Goal: Task Accomplishment & Management: Complete application form

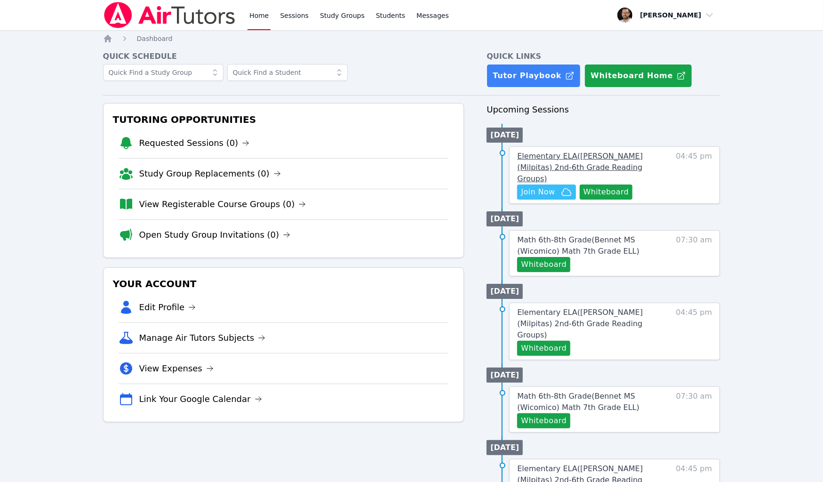
click at [610, 162] on link "Elementary ELA ( Pomeroy (Milpitas) 2nd-6th Grade Reading Groups )" at bounding box center [590, 168] width 146 height 34
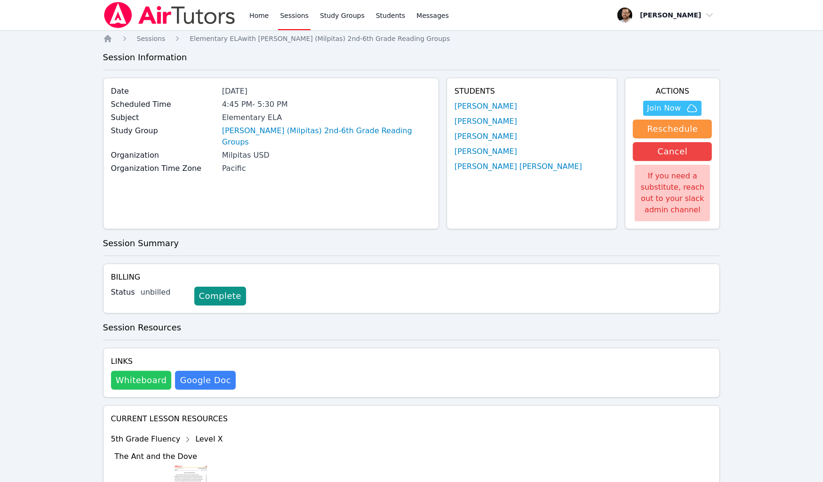
click at [151, 382] on button "Whiteboard" at bounding box center [141, 380] width 61 height 19
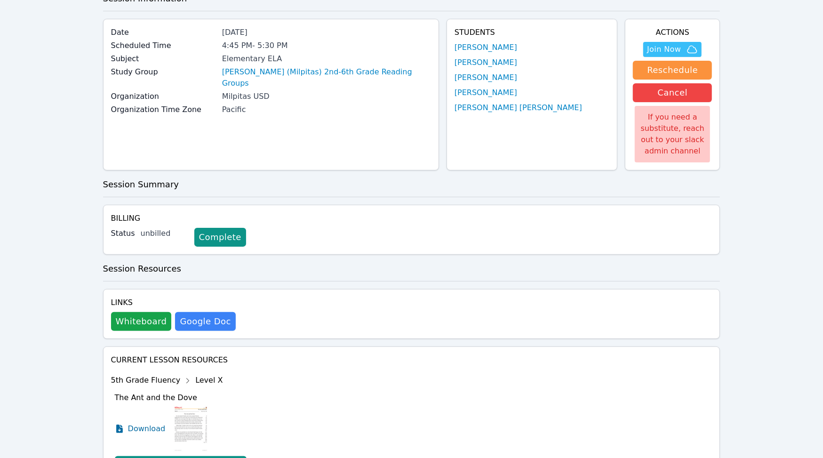
scroll to position [62, 0]
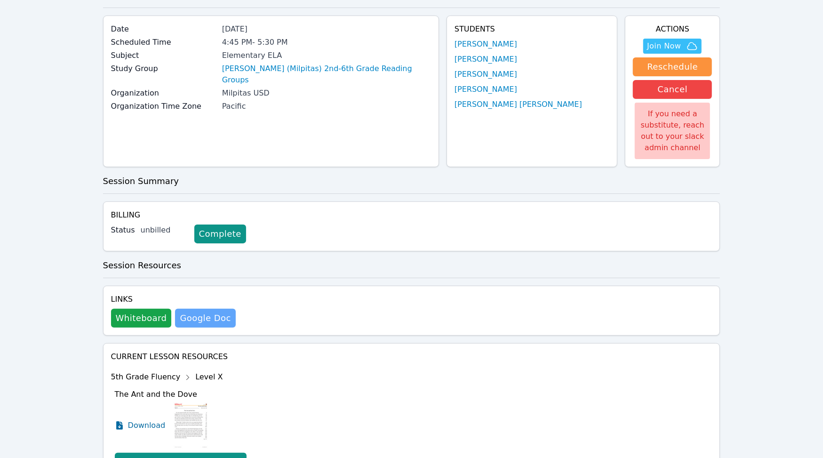
click at [204, 320] on link "Google Doc" at bounding box center [205, 318] width 60 height 19
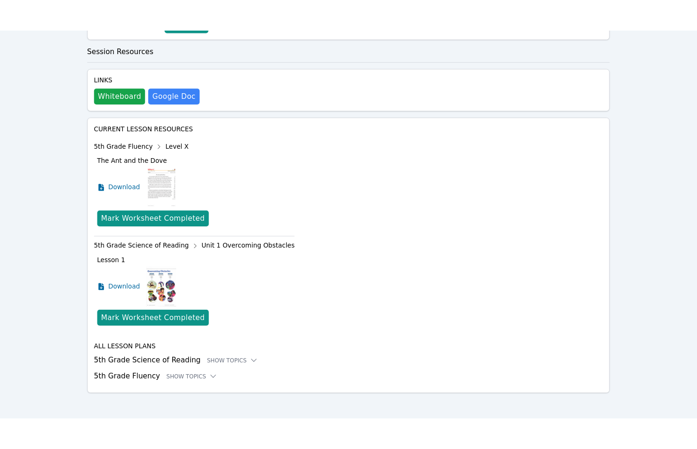
scroll to position [304, 0]
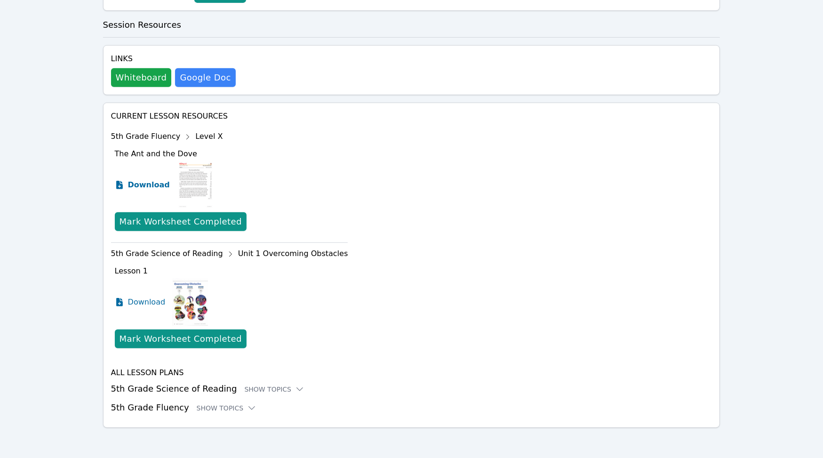
click at [145, 183] on span "Download" at bounding box center [149, 184] width 42 height 11
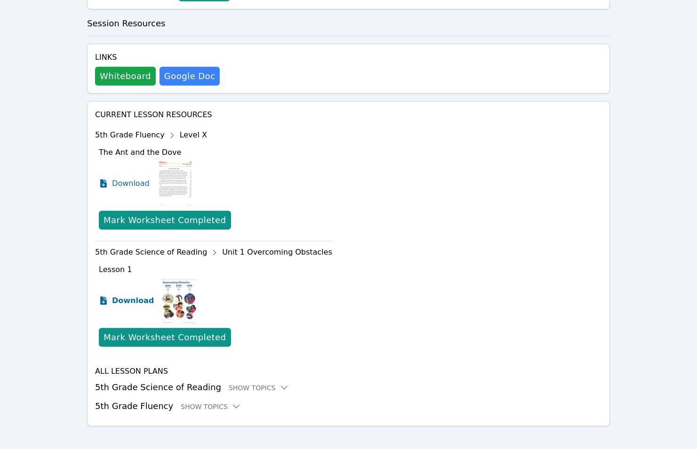
click at [138, 300] on span "Download" at bounding box center [133, 300] width 42 height 11
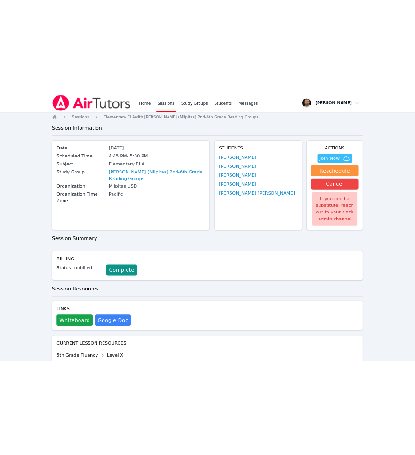
scroll to position [0, 0]
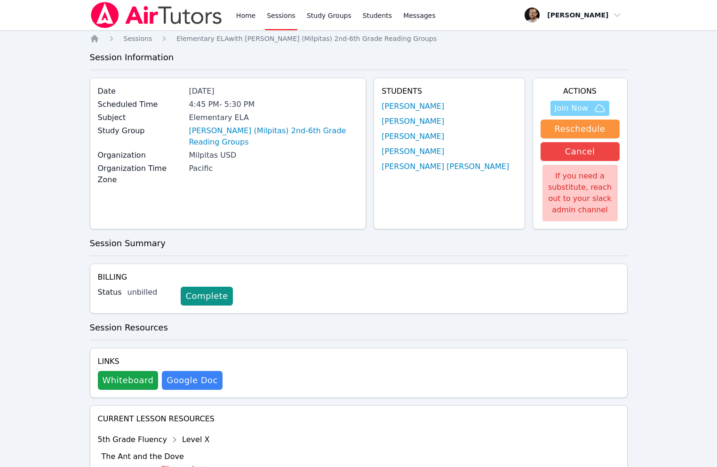
click at [600, 105] on icon "button" at bounding box center [599, 107] width 9 height 7
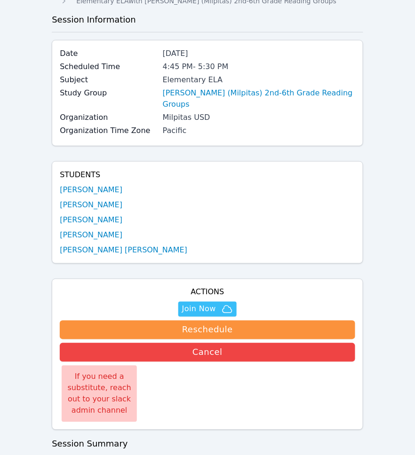
scroll to position [54, 0]
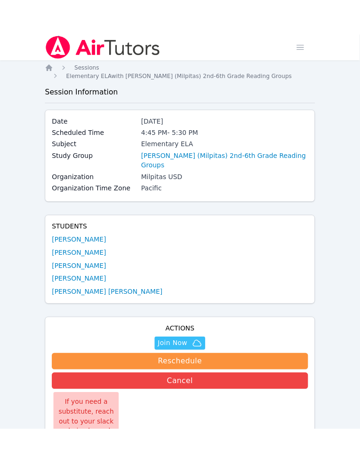
scroll to position [0, 0]
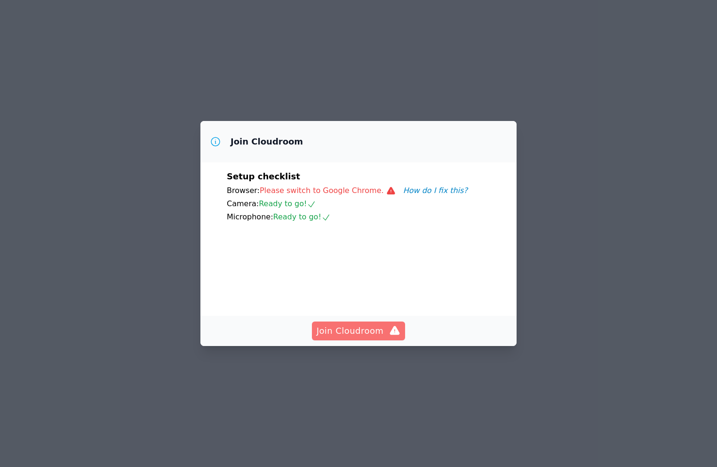
click at [360, 337] on span "Join Cloudroom" at bounding box center [359, 330] width 84 height 13
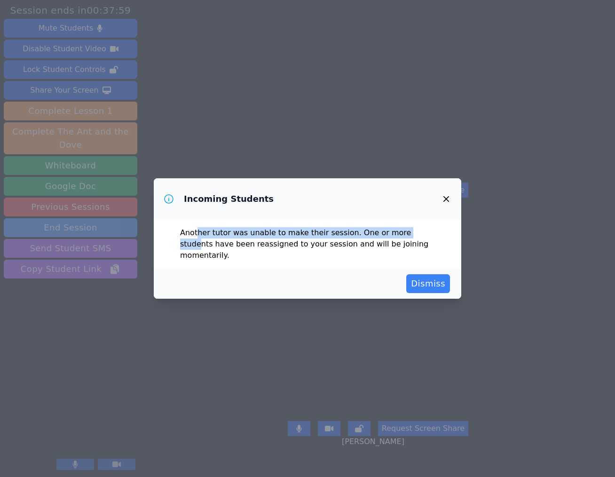
drag, startPoint x: 197, startPoint y: 242, endPoint x: 416, endPoint y: 242, distance: 219.2
click at [416, 243] on p "Another tutor was unable to make their session. One or more students have been …" at bounding box center [307, 244] width 255 height 34
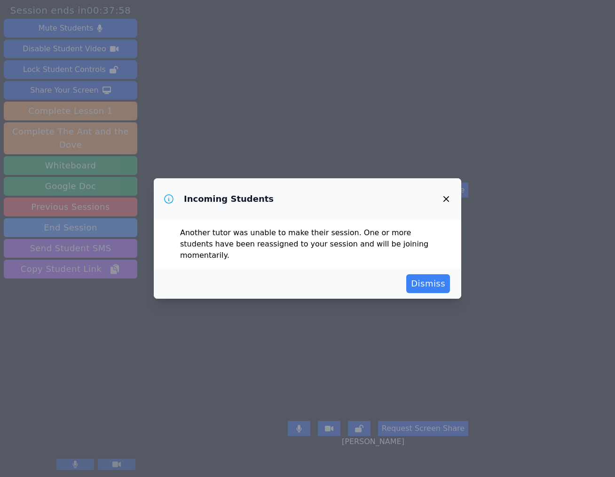
click at [330, 250] on p "Another tutor was unable to make their session. One or more students have been …" at bounding box center [307, 244] width 255 height 34
drag, startPoint x: 422, startPoint y: 274, endPoint x: 271, endPoint y: 268, distance: 150.7
click at [420, 288] on div "Dismiss" at bounding box center [308, 284] width 308 height 30
click at [420, 280] on span "Dismiss" at bounding box center [428, 283] width 34 height 13
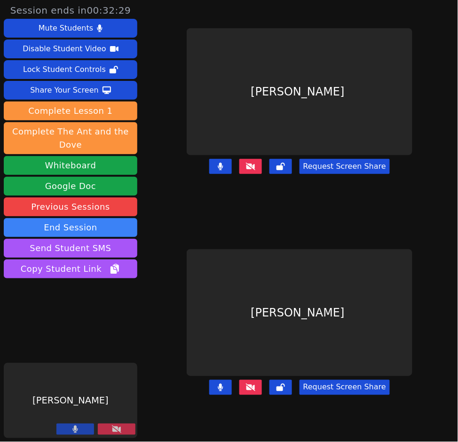
click at [255, 174] on button at bounding box center [250, 166] width 23 height 15
click at [255, 391] on icon at bounding box center [250, 388] width 9 height 8
click at [115, 431] on icon at bounding box center [116, 430] width 9 height 8
click at [119, 431] on icon at bounding box center [116, 430] width 9 height 8
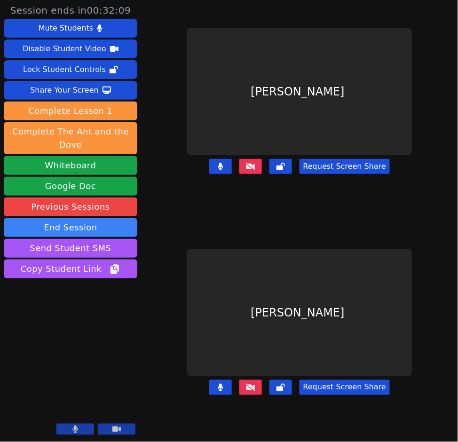
click at [247, 391] on icon at bounding box center [250, 388] width 9 height 8
click at [258, 174] on button at bounding box center [250, 166] width 23 height 15
click at [255, 391] on icon at bounding box center [250, 388] width 9 height 8
click at [247, 170] on icon at bounding box center [250, 167] width 9 height 8
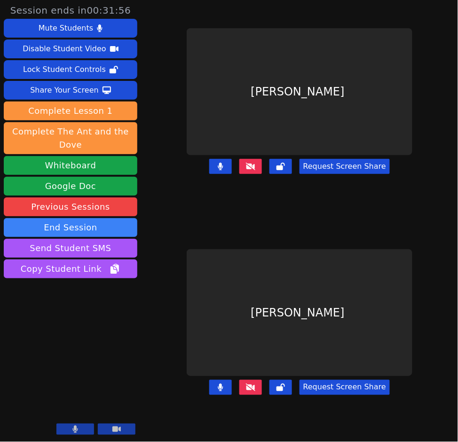
click at [247, 170] on icon at bounding box center [250, 167] width 9 height 8
click at [254, 391] on icon at bounding box center [250, 388] width 9 height 8
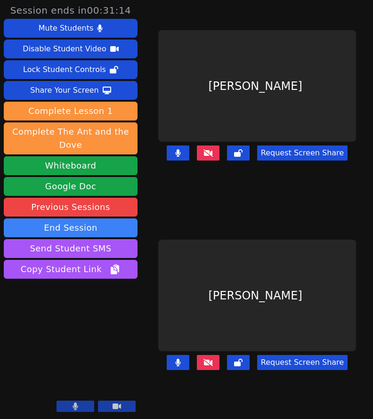
click at [227, 30] on div "[PERSON_NAME]" at bounding box center [257, 85] width 198 height 111
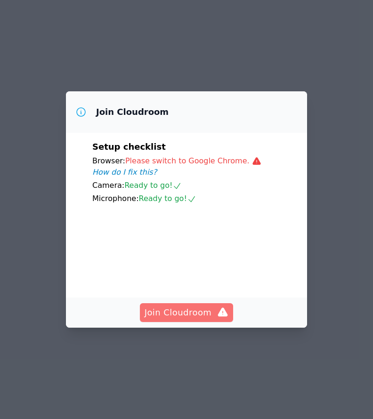
click at [192, 319] on span "Join Cloudroom" at bounding box center [186, 312] width 84 height 13
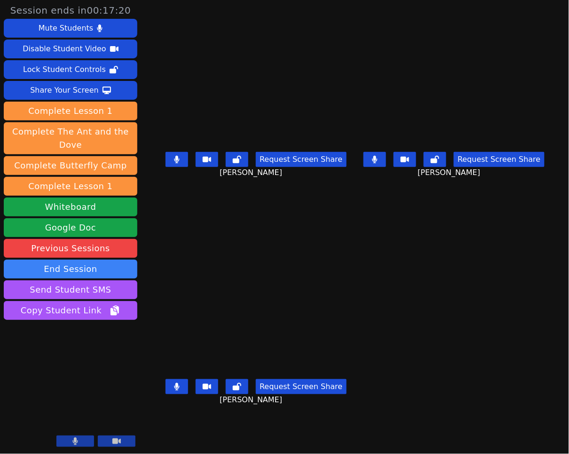
click at [175, 167] on button at bounding box center [177, 159] width 23 height 15
click at [372, 159] on button at bounding box center [375, 159] width 23 height 15
click at [372, 162] on icon at bounding box center [374, 160] width 9 height 8
click at [174, 163] on icon at bounding box center [177, 160] width 6 height 8
click at [372, 164] on button at bounding box center [375, 159] width 23 height 15
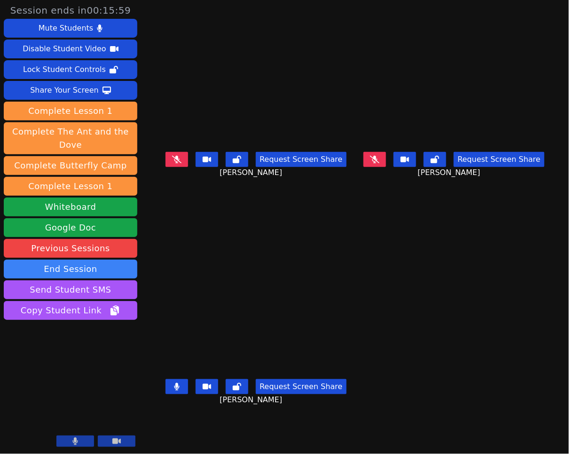
click at [255, 178] on span "[PERSON_NAME]" at bounding box center [252, 172] width 65 height 11
click at [251, 177] on span "[PERSON_NAME]" at bounding box center [252, 172] width 65 height 11
click at [293, 237] on div "Kiet Nguyen Request Screen Share Kiet Nguyen" at bounding box center [256, 340] width 191 height 227
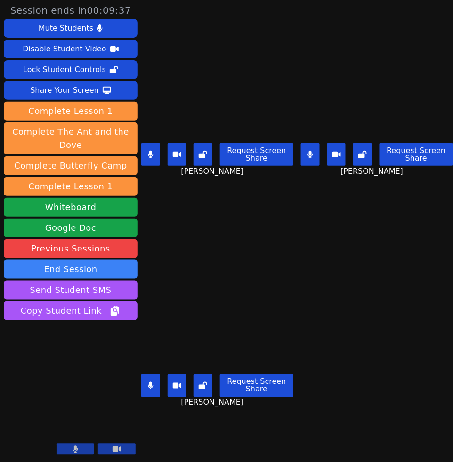
click at [151, 151] on icon at bounding box center [150, 155] width 5 height 8
click at [226, 109] on video at bounding box center [217, 97] width 152 height 86
drag, startPoint x: 226, startPoint y: 109, endPoint x: 160, endPoint y: 10, distance: 119.1
click at [196, 0] on html "Session ends in 00:09:30 Mute Students Disable Student Video Lock Student Contr…" at bounding box center [226, 231] width 453 height 462
click at [151, 152] on icon at bounding box center [150, 155] width 5 height 8
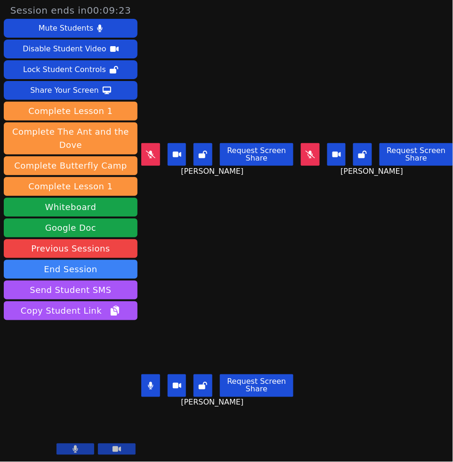
click at [151, 152] on icon at bounding box center [150, 155] width 9 height 8
click at [337, 155] on icon at bounding box center [336, 154] width 8 height 6
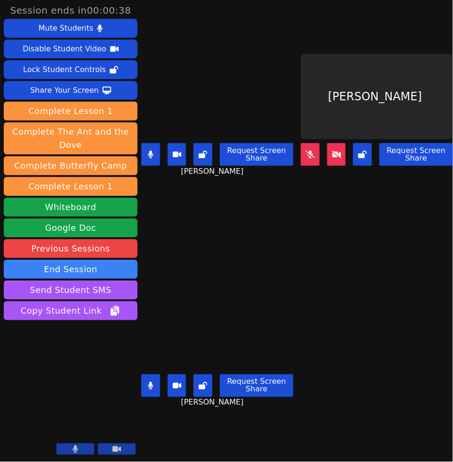
click at [177, 155] on icon at bounding box center [177, 154] width 8 height 6
click at [152, 157] on icon at bounding box center [151, 155] width 6 height 8
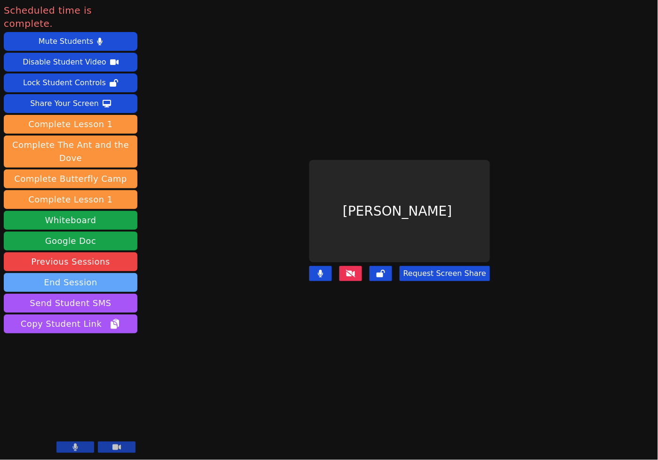
click at [61, 274] on button "End Session" at bounding box center [71, 282] width 134 height 19
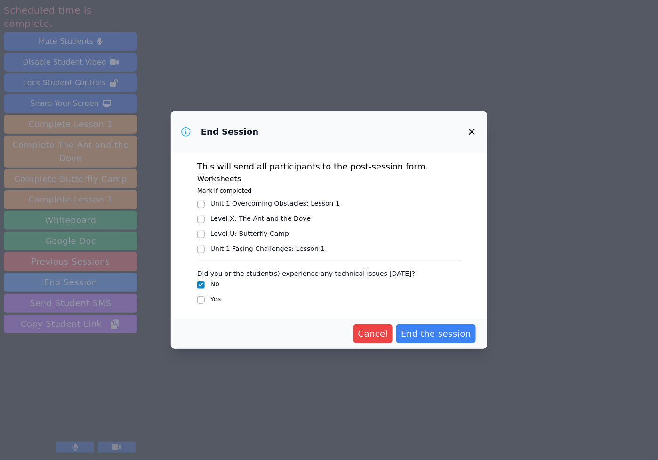
click at [215, 299] on label "Yes" at bounding box center [215, 299] width 11 height 8
click at [205, 299] on input "Yes" at bounding box center [201, 300] width 8 height 8
checkbox input "true"
checkbox input "false"
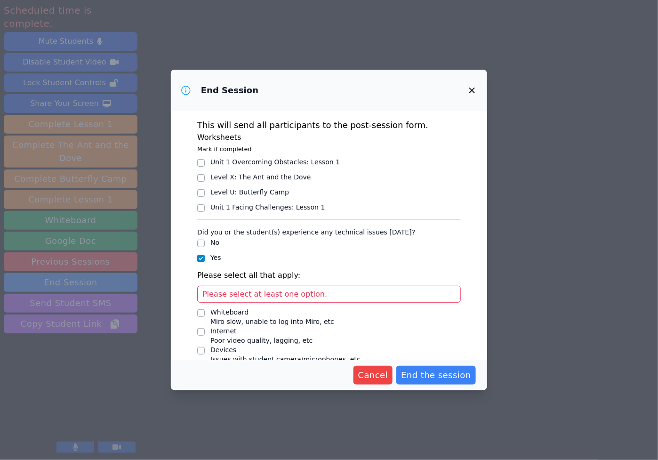
click at [200, 177] on input "Level X : The Ant and the Dove" at bounding box center [201, 178] width 8 height 8
checkbox input "true"
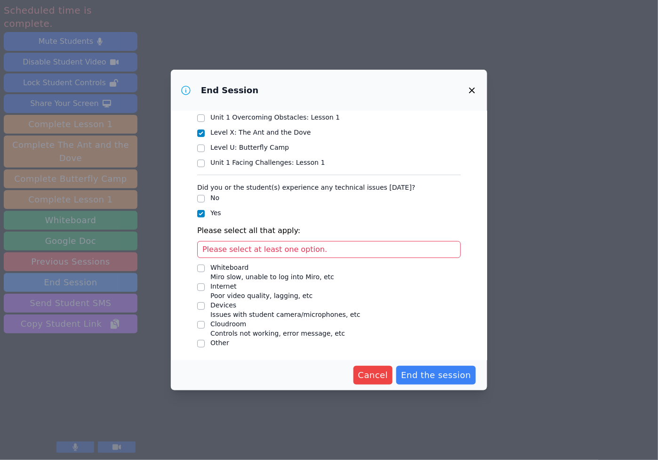
scroll to position [45, 0]
click at [199, 267] on input "Whiteboard Miro slow, unable to log into Miro, etc" at bounding box center [201, 268] width 8 height 8
checkbox input "true"
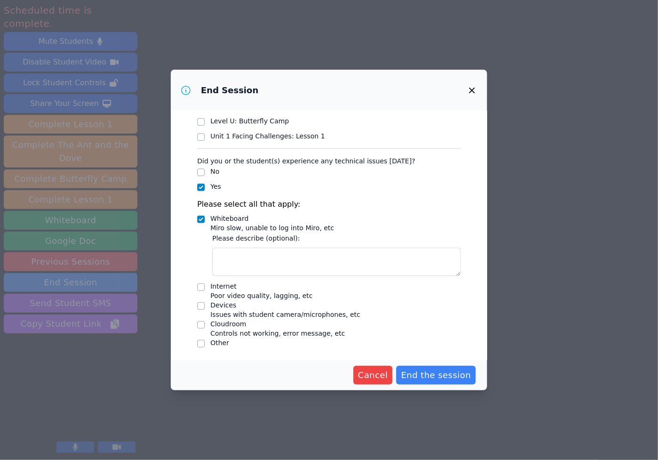
scroll to position [71, 0]
click at [200, 288] on input "Internet Poor video quality, lagging, etc" at bounding box center [201, 288] width 8 height 8
checkbox input "true"
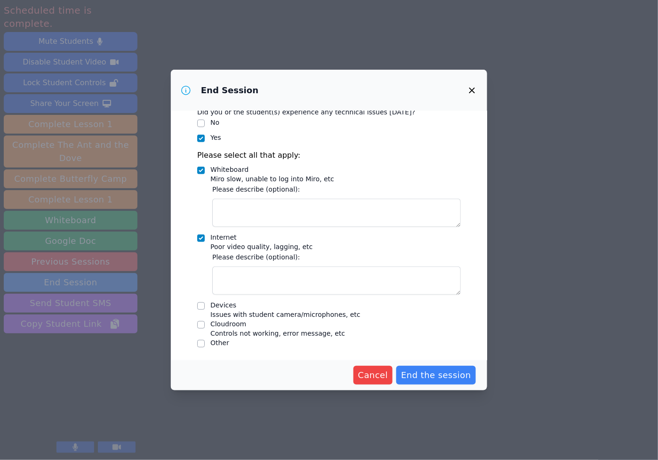
scroll to position [119, 0]
click at [202, 306] on input "Devices Issues with student camera/microphones, etc" at bounding box center [201, 307] width 8 height 8
checkbox input "true"
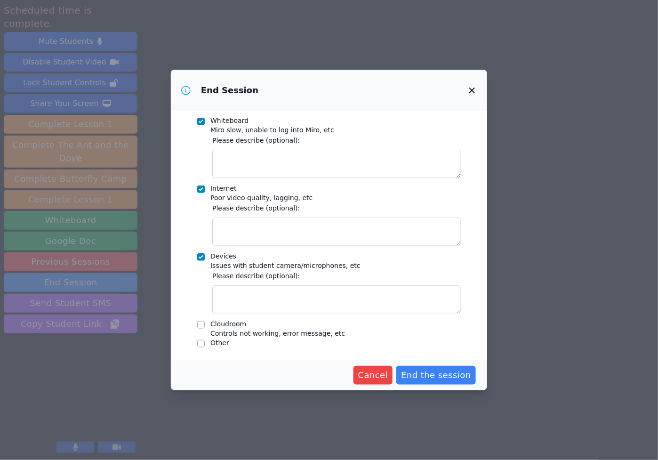
scroll to position [168, 0]
click at [204, 326] on input "Cloudroom Controls not working, error message, etc" at bounding box center [201, 325] width 8 height 8
checkbox input "true"
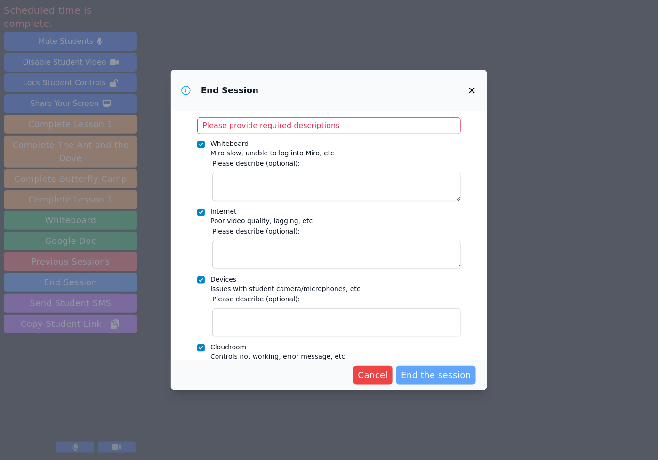
click at [372, 373] on span "End the session" at bounding box center [436, 374] width 70 height 13
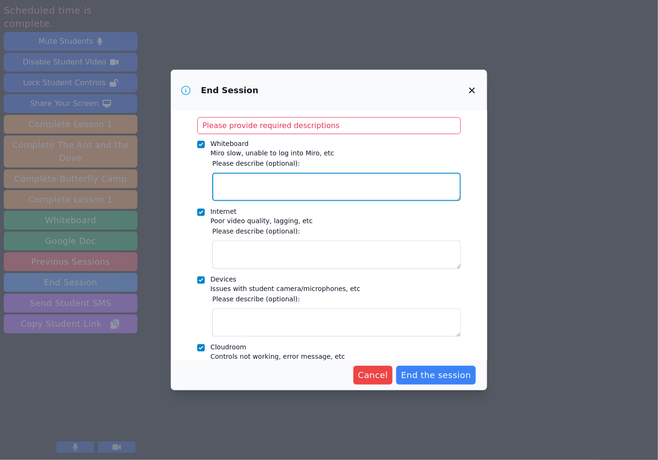
click at [348, 183] on textarea "Whiteboard Miro slow, unable to log into Miro, etc" at bounding box center [336, 187] width 248 height 28
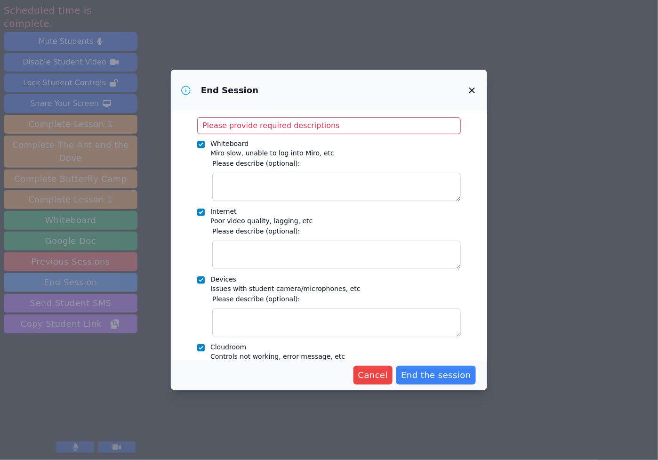
click at [218, 153] on span "Miro slow, unable to log into Miro, etc" at bounding box center [272, 153] width 124 height 8
click at [205, 148] on input "Whiteboard Miro slow, unable to log into Miro, etc" at bounding box center [201, 145] width 8 height 8
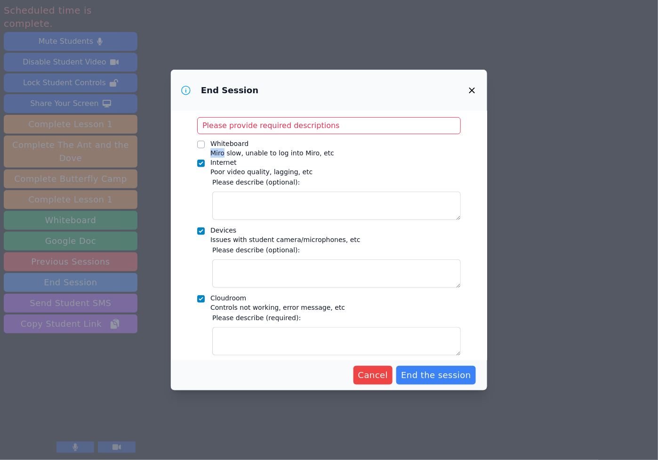
click at [218, 153] on span "Miro slow, unable to log into Miro, etc" at bounding box center [272, 153] width 124 height 8
click at [205, 148] on input "Whiteboard Miro slow, unable to log into Miro, etc" at bounding box center [201, 145] width 8 height 8
click at [218, 153] on span "Miro slow, unable to log into Miro, etc" at bounding box center [272, 153] width 124 height 8
click at [205, 148] on input "Whiteboard Miro slow, unable to log into Miro, etc" at bounding box center [201, 145] width 8 height 8
copy span "Miro"
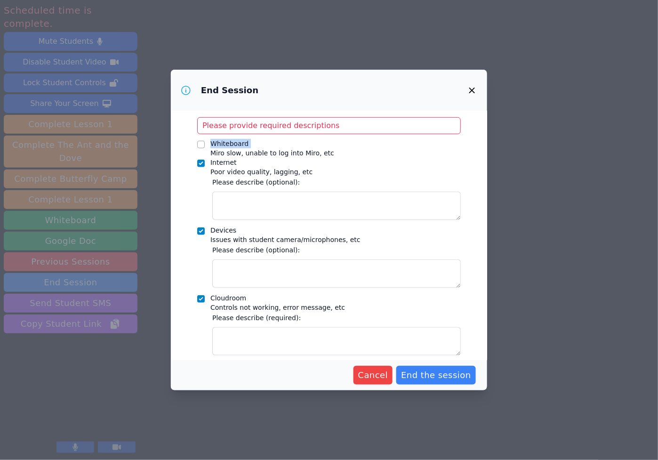
click at [219, 153] on span "Miro slow, unable to log into Miro, etc" at bounding box center [272, 153] width 124 height 8
click at [205, 148] on input "Whiteboard Miro slow, unable to log into Miro, etc" at bounding box center [201, 145] width 8 height 8
checkbox input "true"
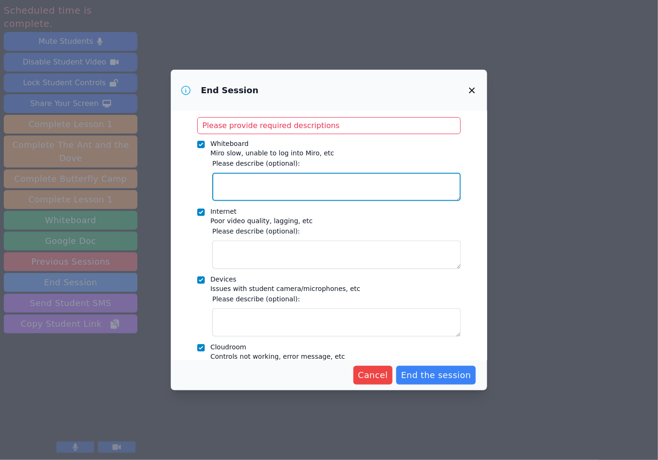
click at [236, 177] on textarea "Whiteboard Miro slow, unable to log into Miro, etc" at bounding box center [336, 187] width 248 height 28
paste textarea "Miro slow, unable to log into Miro, etc"
type textarea "Miro slow, unable to log into Miro, etc"
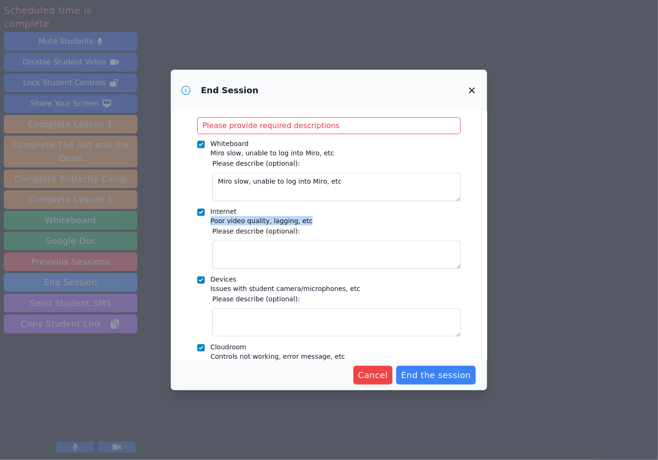
drag, startPoint x: 212, startPoint y: 220, endPoint x: 320, endPoint y: 223, distance: 108.7
click at [320, 223] on div "Internet Poor video quality, lagging, etc" at bounding box center [328, 216] width 263 height 19
copy span "Poor video quality, lagging, etc"
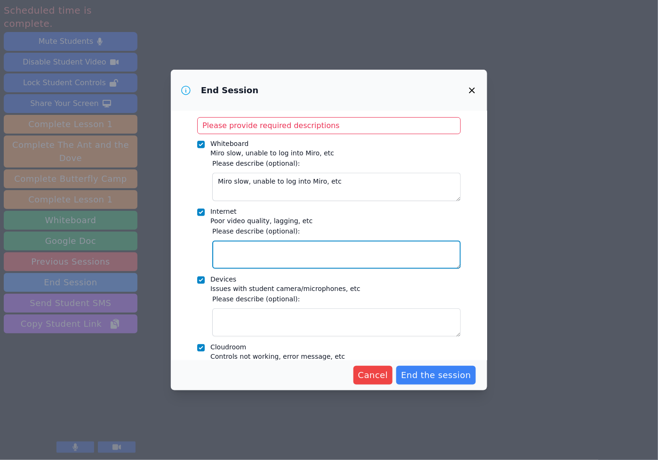
click at [316, 247] on textarea "Internet Poor video quality, lagging, etc" at bounding box center [336, 254] width 248 height 28
paste textarea "Poor video quality, lagging, etc"
type textarea "Poor video quality, lagging, etc"
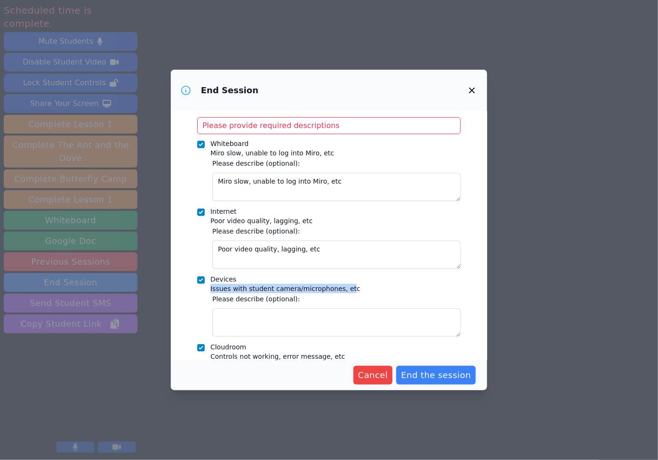
drag, startPoint x: 209, startPoint y: 287, endPoint x: 351, endPoint y: 287, distance: 141.6
click at [352, 287] on div "Devices Issues with student camera/microphones, etc" at bounding box center [328, 283] width 263 height 19
copy span "Issues with student camera/microphones, et"
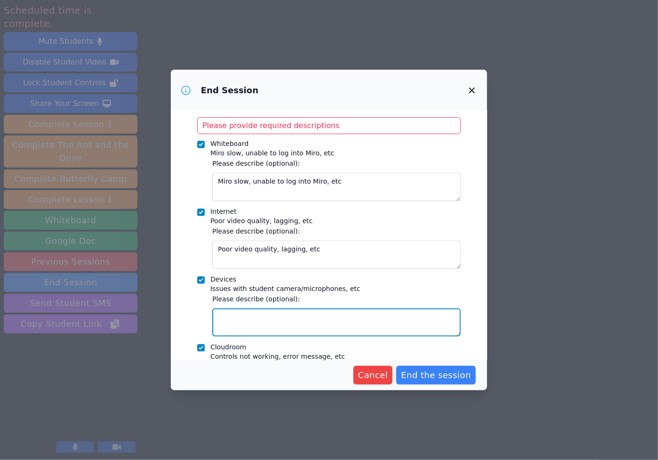
click at [342, 315] on textarea "Devices Issues with student camera/microphones, etc" at bounding box center [336, 322] width 248 height 28
paste textarea "Issues with student camera/microphones, et"
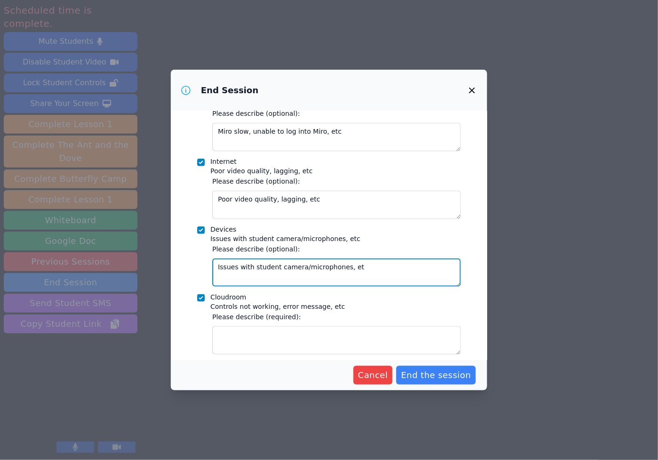
scroll to position [222, 0]
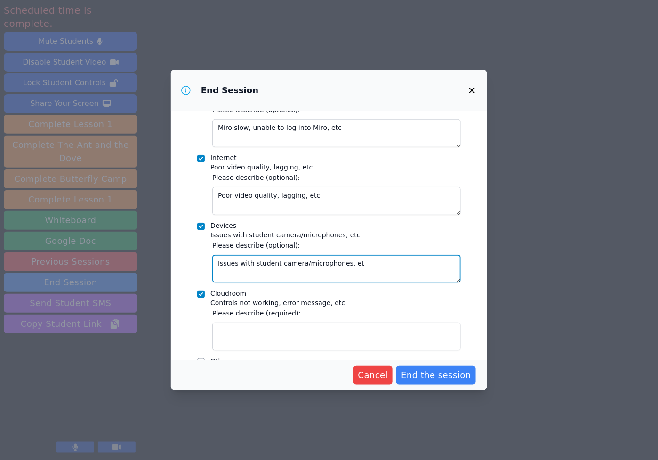
type textarea "Issues with student camera/microphones, et"
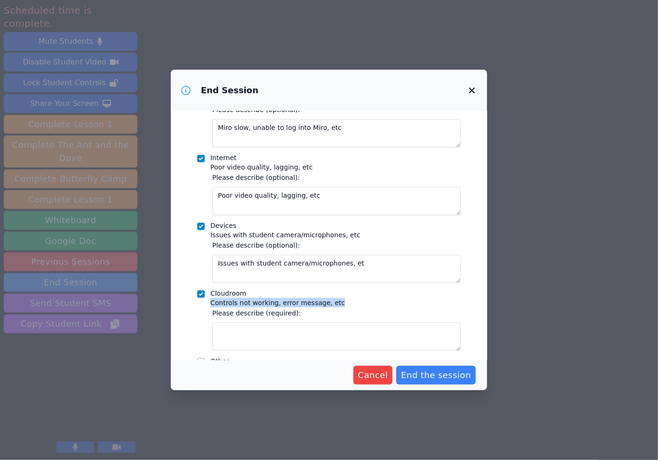
drag, startPoint x: 210, startPoint y: 300, endPoint x: 382, endPoint y: 300, distance: 172.7
click at [372, 300] on div "Cloudroom Controls not working, error message, etc" at bounding box center [328, 297] width 263 height 19
copy span "Controls not working, error message, etc"
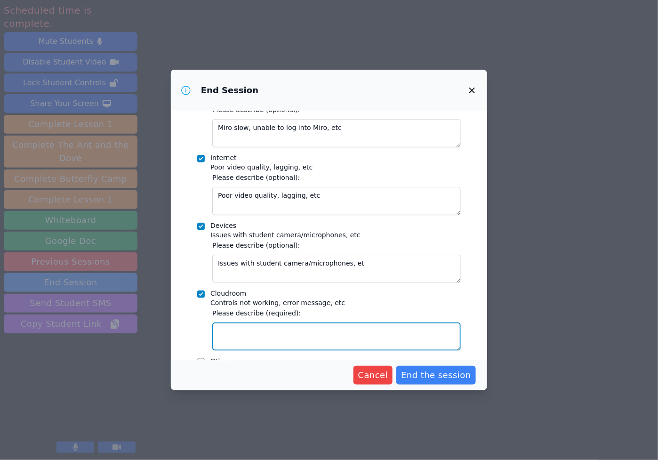
click at [366, 338] on textarea "Cloudroom Controls not working, error message, etc" at bounding box center [336, 336] width 248 height 28
paste textarea "Controls not working, error message, etc"
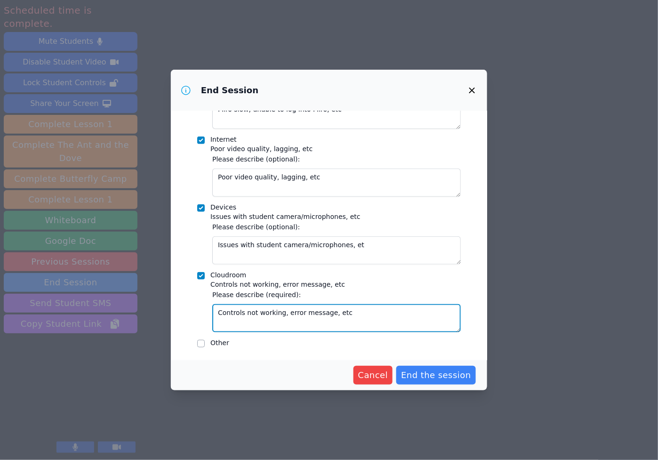
scroll to position [217, 0]
type textarea "Controls not working, error message, etc"
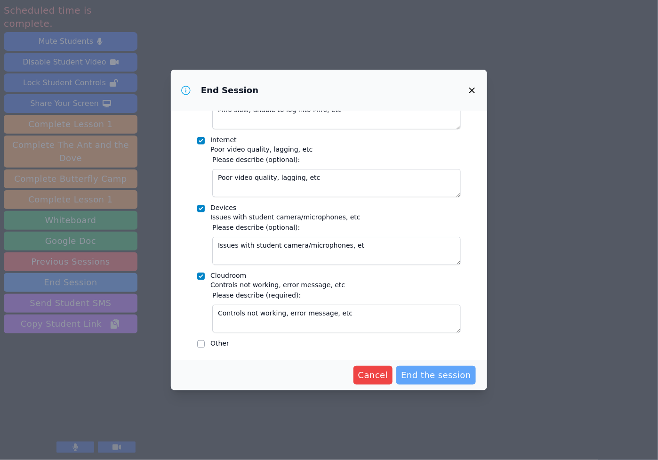
click at [372, 380] on span "End the session" at bounding box center [436, 374] width 70 height 13
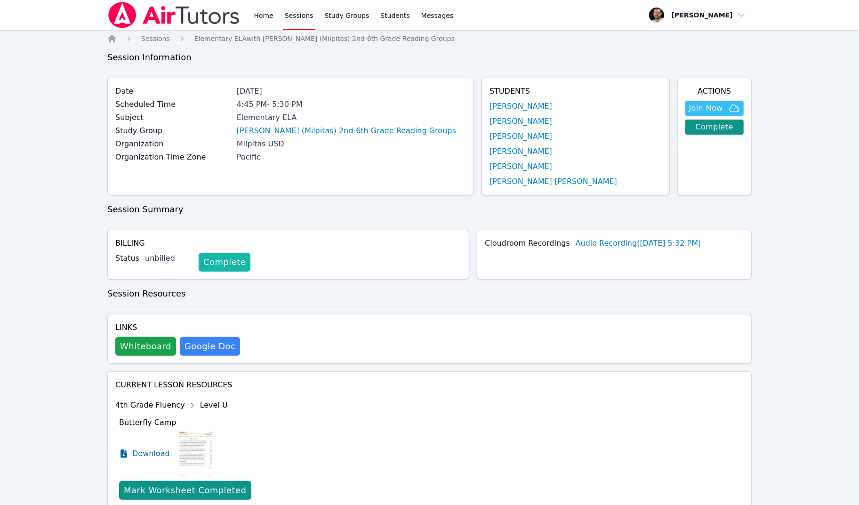
click at [232, 262] on link "Complete" at bounding box center [225, 262] width 52 height 19
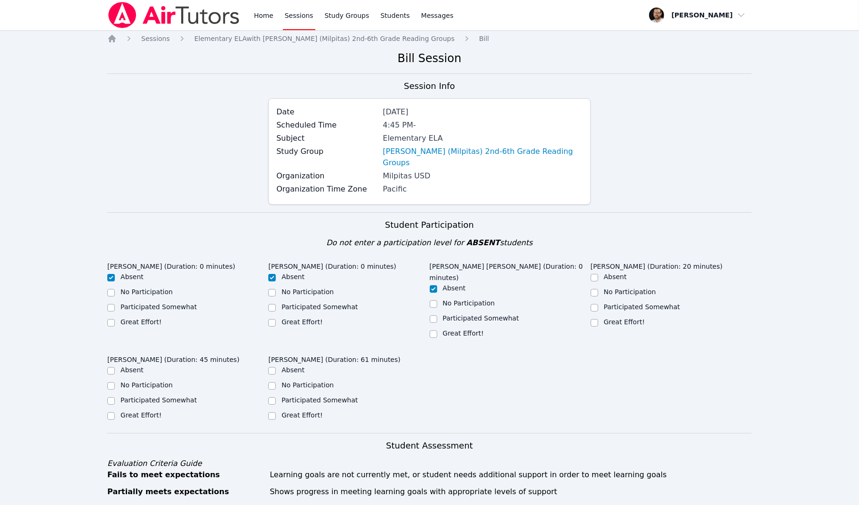
click at [592, 319] on input "Great Effort!" at bounding box center [594, 323] width 8 height 8
checkbox input "true"
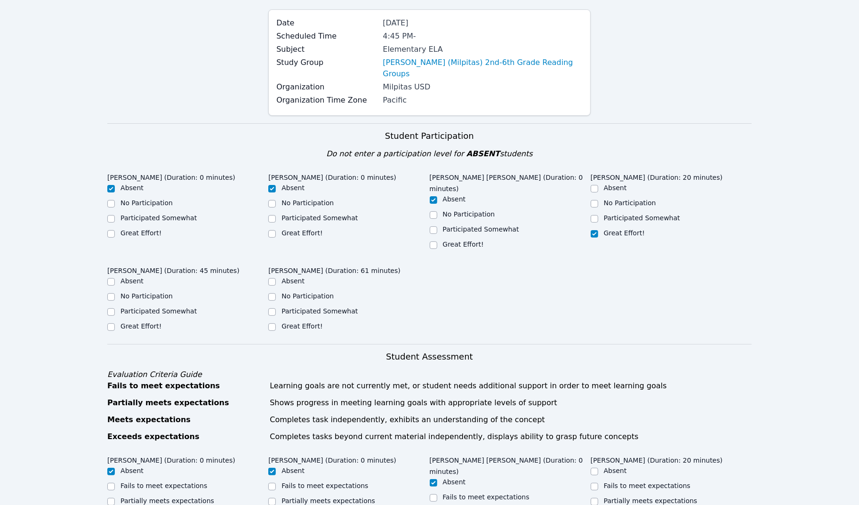
scroll to position [109, 0]
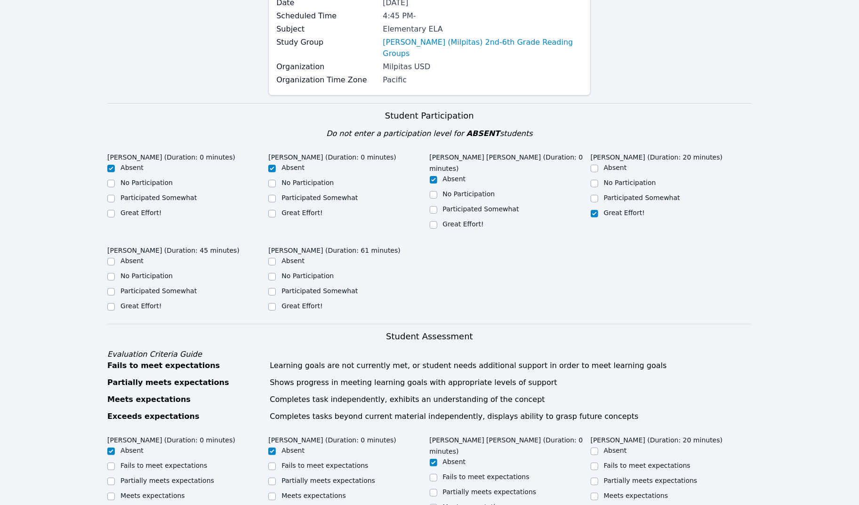
click at [275, 288] on input "Participated Somewhat" at bounding box center [272, 292] width 8 height 8
checkbox input "true"
click at [110, 288] on input "Participated Somewhat" at bounding box center [111, 292] width 8 height 8
checkbox input "true"
drag, startPoint x: 281, startPoint y: 227, endPoint x: 324, endPoint y: 227, distance: 42.3
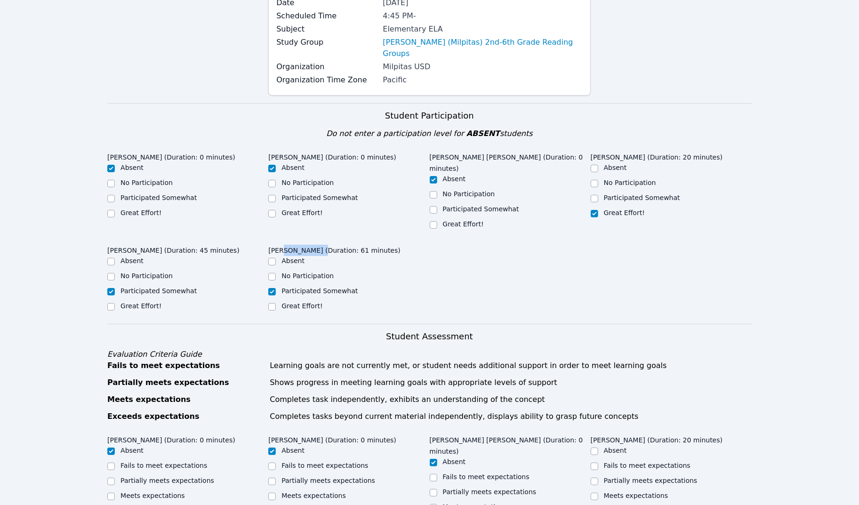
click at [323, 242] on legend "[PERSON_NAME] (Duration: 61 minutes)" at bounding box center [334, 249] width 132 height 14
click at [324, 242] on legend "[PERSON_NAME] (Duration: 61 minutes)" at bounding box center [334, 249] width 132 height 14
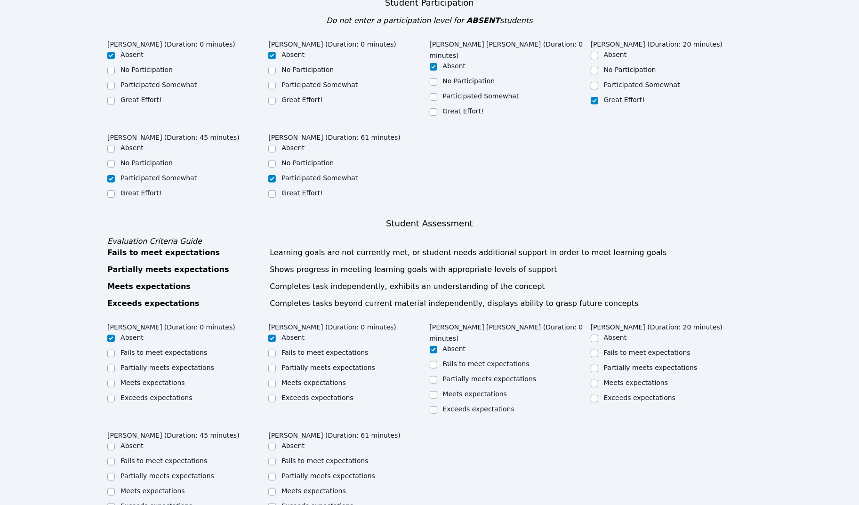
scroll to position [223, 0]
click at [645, 363] on label "Partially meets expectations" at bounding box center [651, 367] width 94 height 8
click at [598, 364] on input "Partially meets expectations" at bounding box center [594, 368] width 8 height 8
click at [645, 363] on label "Partially meets expectations" at bounding box center [651, 367] width 94 height 8
click at [598, 364] on input "Partially meets expectations" at bounding box center [594, 368] width 8 height 8
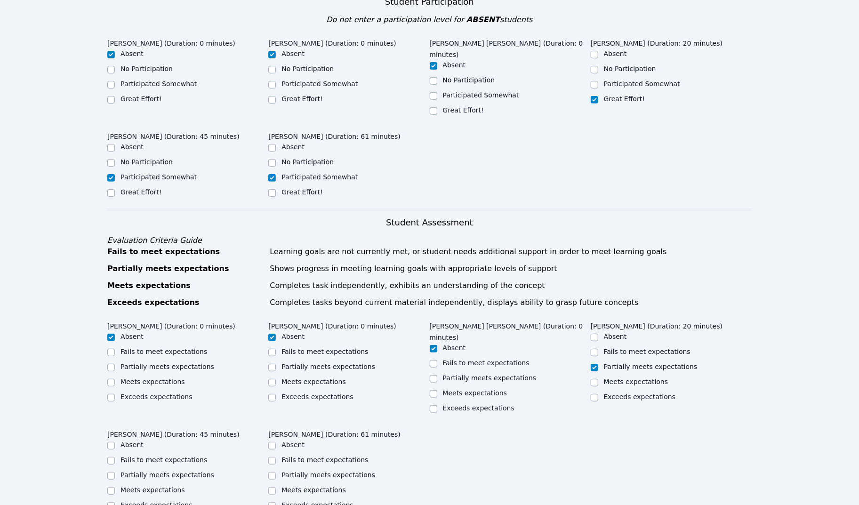
checkbox input "true"
click at [644, 393] on label "Exceeds expectations" at bounding box center [640, 397] width 72 height 8
click at [598, 394] on input "Exceeds expectations" at bounding box center [594, 398] width 8 height 8
checkbox input "true"
checkbox input "false"
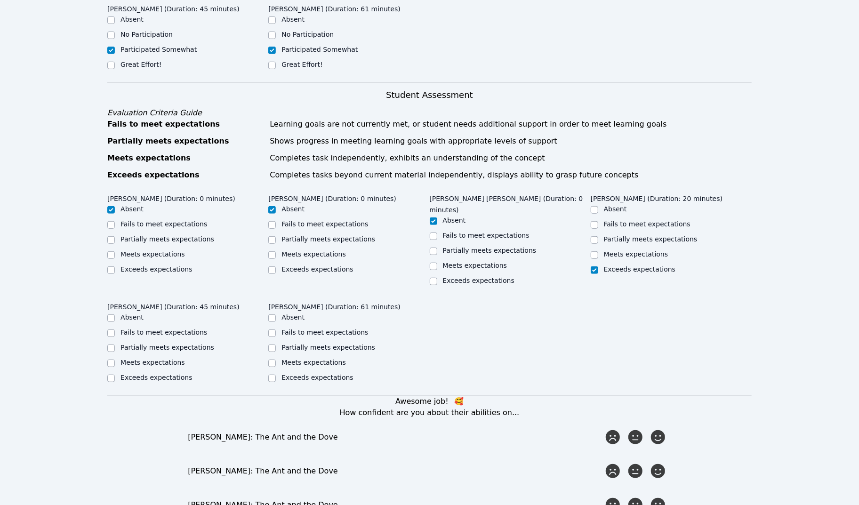
scroll to position [352, 0]
click at [167, 342] on label "Partially meets expectations" at bounding box center [167, 346] width 94 height 8
click at [115, 343] on input "Partially meets expectations" at bounding box center [111, 347] width 8 height 8
checkbox input "true"
click at [320, 342] on label "Partially meets expectations" at bounding box center [328, 346] width 94 height 8
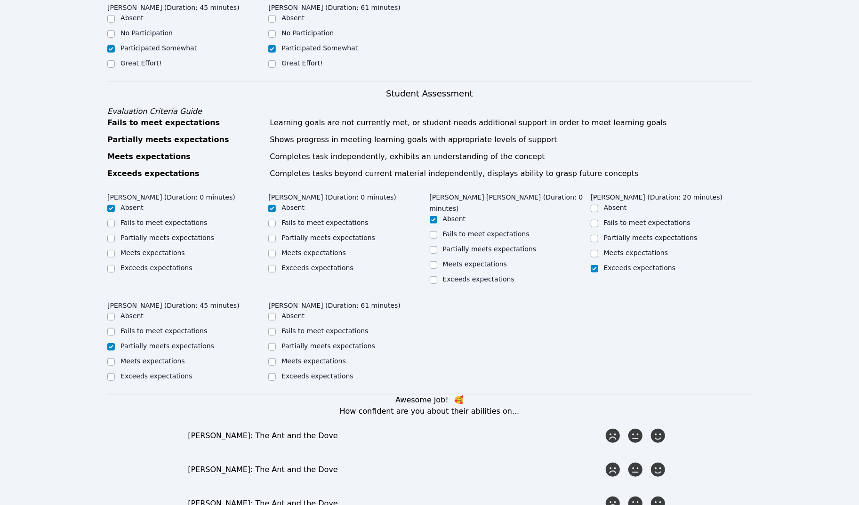
click at [276, 343] on input "Partially meets expectations" at bounding box center [272, 347] width 8 height 8
checkbox input "true"
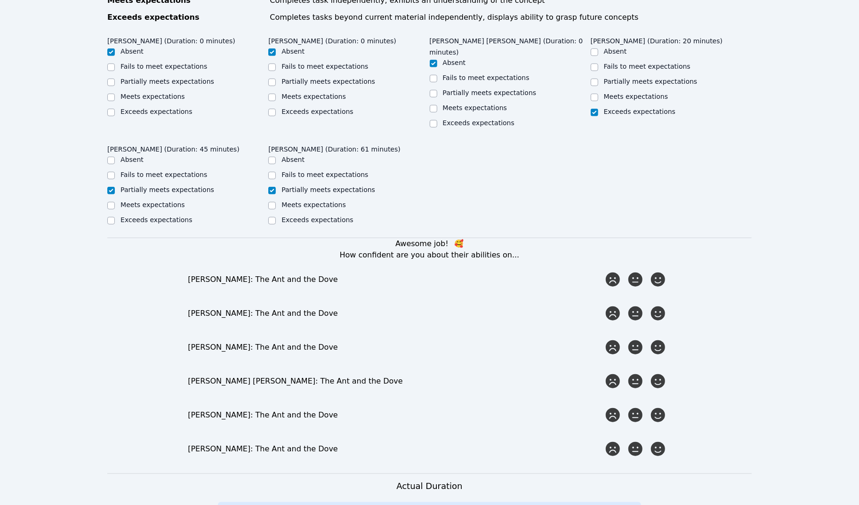
scroll to position [509, 0]
click at [641, 271] on icon at bounding box center [635, 279] width 17 height 17
click at [0, 0] on input "radio" at bounding box center [0, 0] width 0 height 0
click at [653, 304] on icon at bounding box center [657, 312] width 17 height 17
click at [0, 0] on input "radio" at bounding box center [0, 0] width 0 height 0
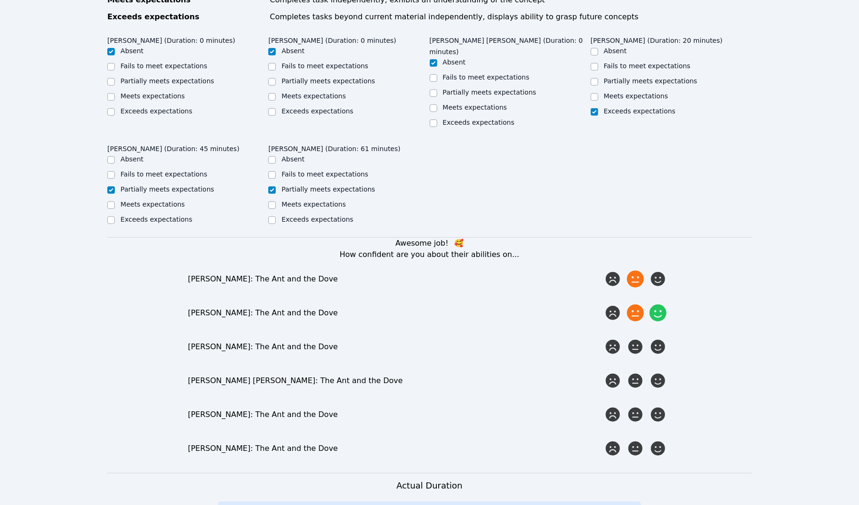
click at [635, 304] on icon at bounding box center [635, 312] width 17 height 17
click at [0, 0] on input "radio" at bounding box center [0, 0] width 0 height 0
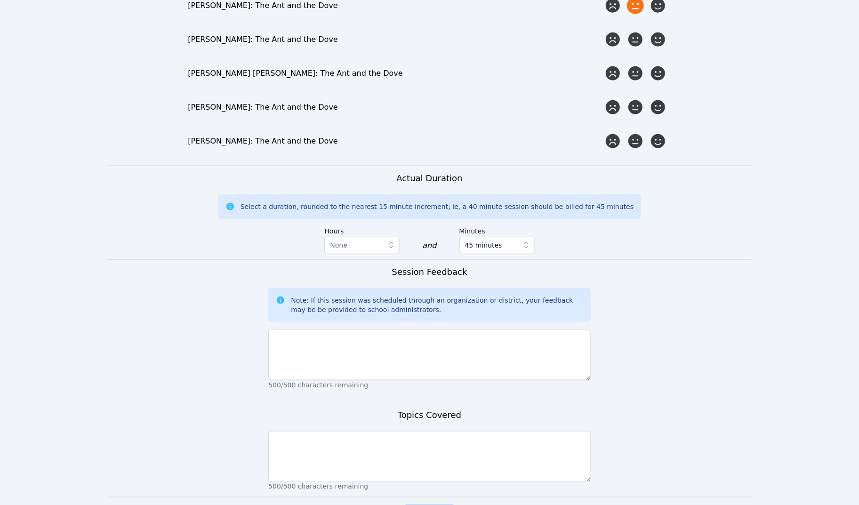
scroll to position [817, 0]
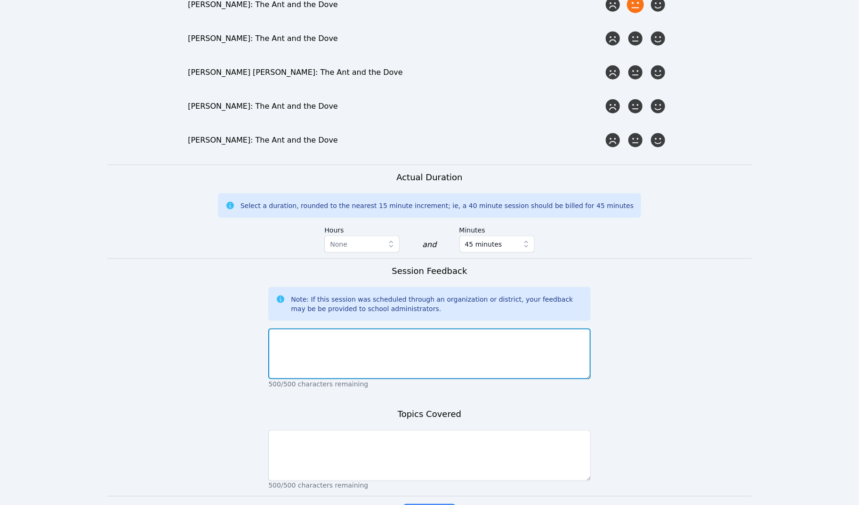
click at [458, 328] on textarea at bounding box center [429, 353] width 322 height 51
type textarea "S"
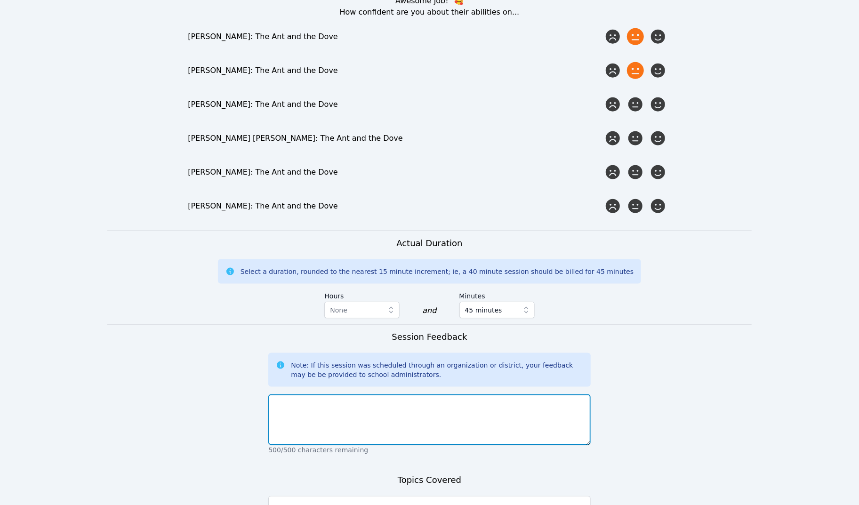
scroll to position [748, 0]
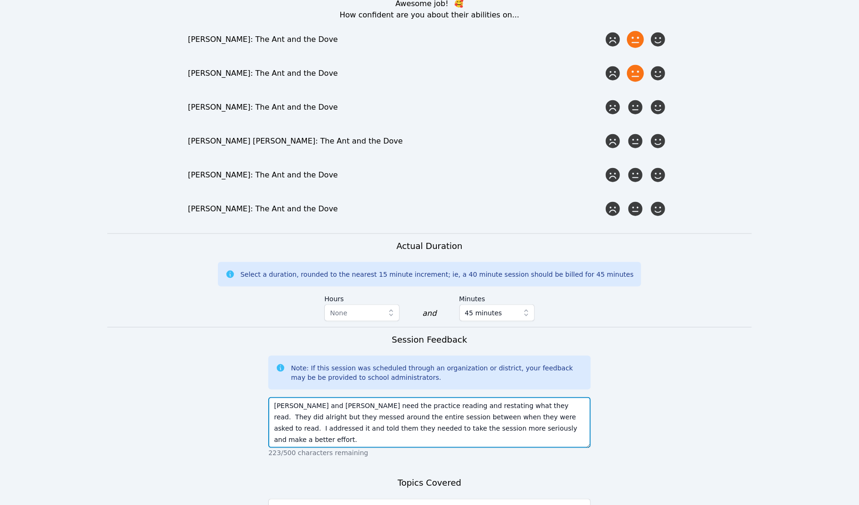
click at [524, 397] on textarea "[PERSON_NAME] and [PERSON_NAME] need the practice reading and restating what th…" at bounding box center [429, 422] width 322 height 51
click at [434, 397] on textarea "[PERSON_NAME] and [PERSON_NAME] need the practice reading and restating what th…" at bounding box center [429, 422] width 322 height 51
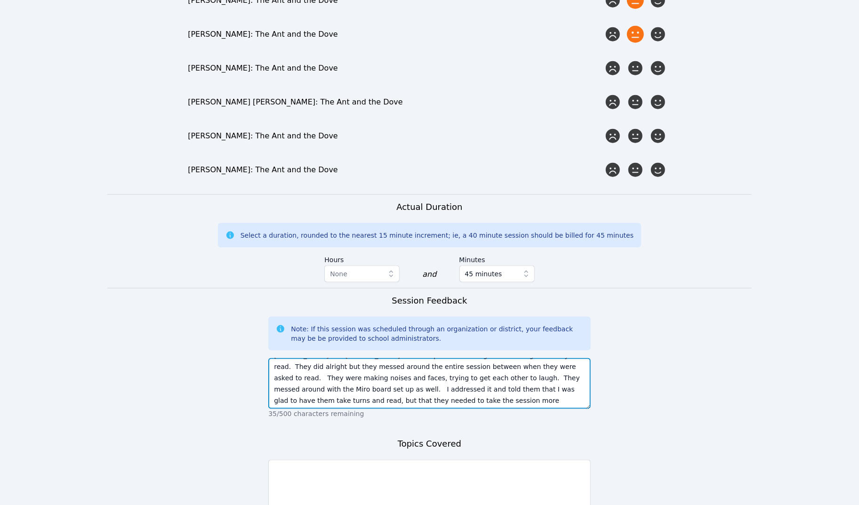
scroll to position [787, 0]
click at [559, 368] on textarea "[PERSON_NAME] and [PERSON_NAME] need the practice reading and restating what th…" at bounding box center [429, 383] width 322 height 51
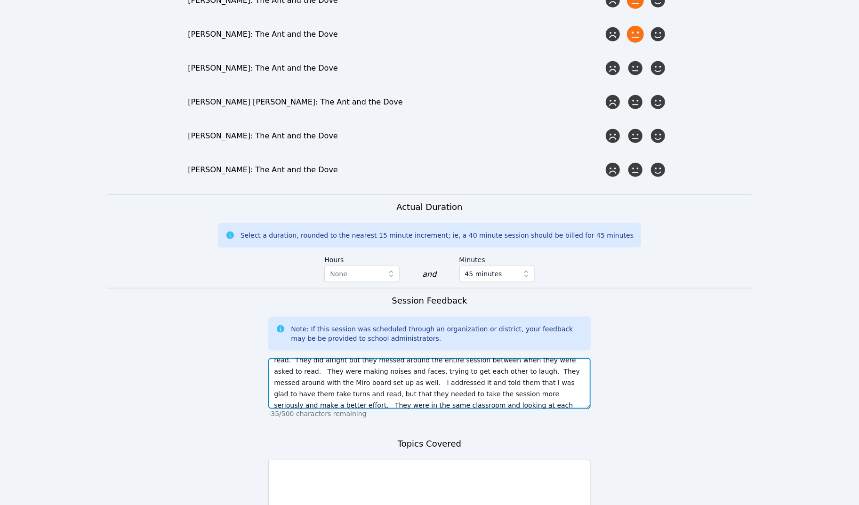
click at [525, 368] on textarea "[PERSON_NAME] and [PERSON_NAME] need the practice reading and restating what th…" at bounding box center [429, 383] width 322 height 51
click at [400, 370] on textarea "[PERSON_NAME] and [PERSON_NAME] need the practice reading and restating what th…" at bounding box center [429, 383] width 322 height 51
type textarea "[PERSON_NAME] and [PERSON_NAME] need the practice reading and restating what th…"
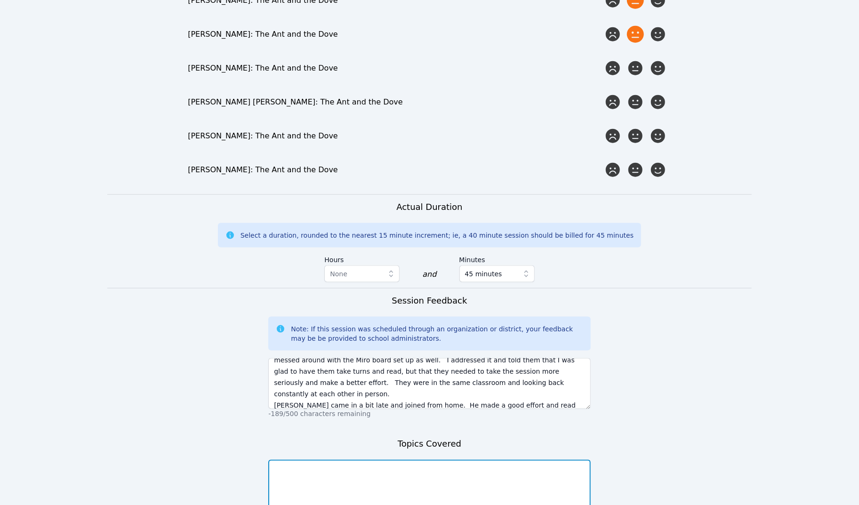
click at [445, 460] on textarea at bounding box center [429, 485] width 322 height 51
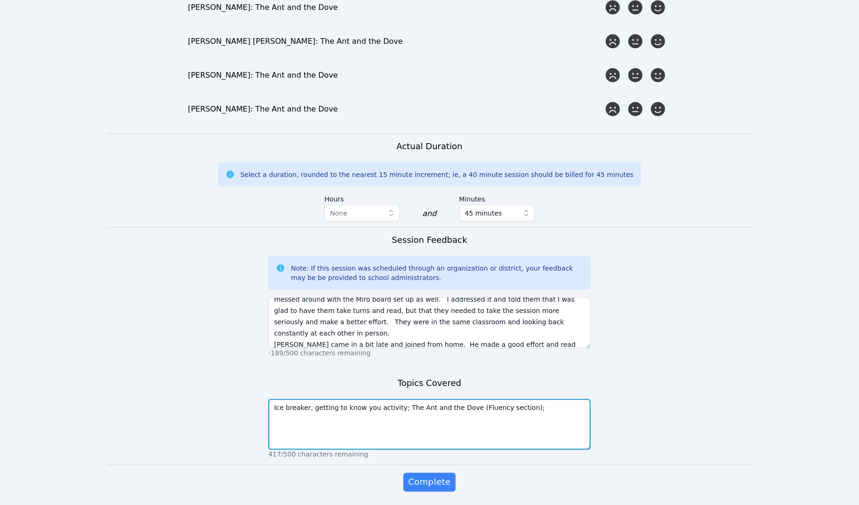
scroll to position [847, 0]
click at [482, 399] on textarea "Ice breaker, getting to know you activity; The Ant and the Dove (Fluency sectio…" at bounding box center [429, 424] width 322 height 51
type textarea "Ice breaker, getting to know you activity; The Ant and the Dove (Fluency sectio…"
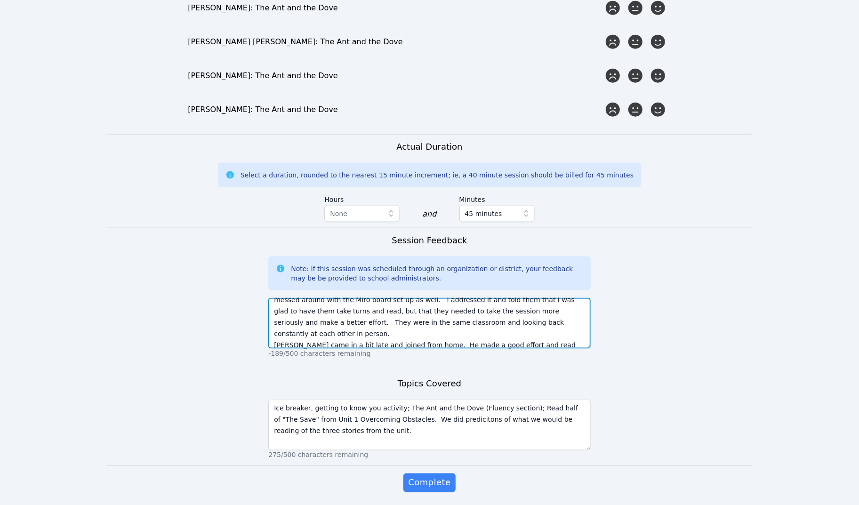
click at [381, 298] on textarea "[PERSON_NAME] and [PERSON_NAME] need the practice reading and restating what th…" at bounding box center [429, 323] width 322 height 51
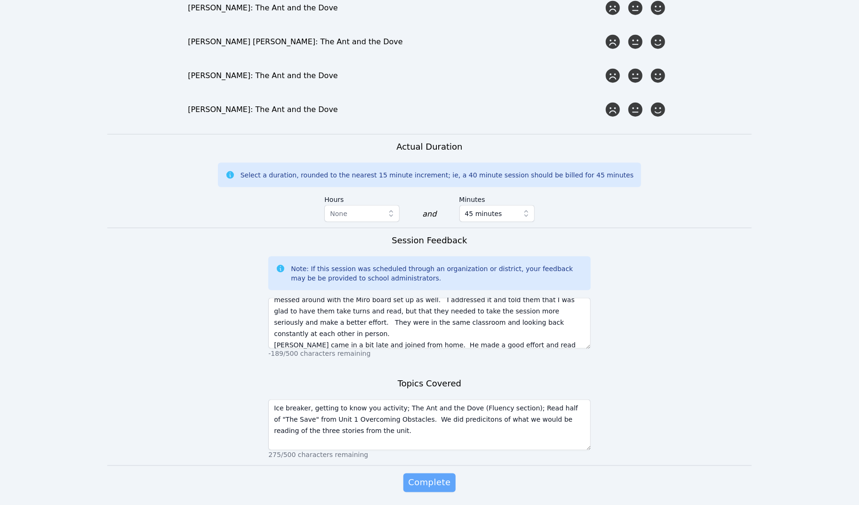
click at [435, 476] on span "Complete" at bounding box center [429, 482] width 42 height 13
